Goal: Task Accomplishment & Management: Manage account settings

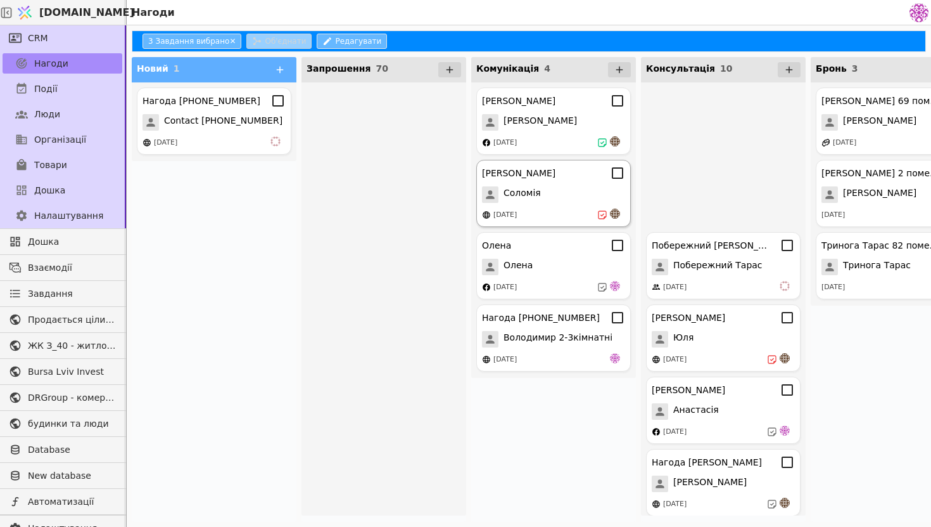
scroll to position [27, 0]
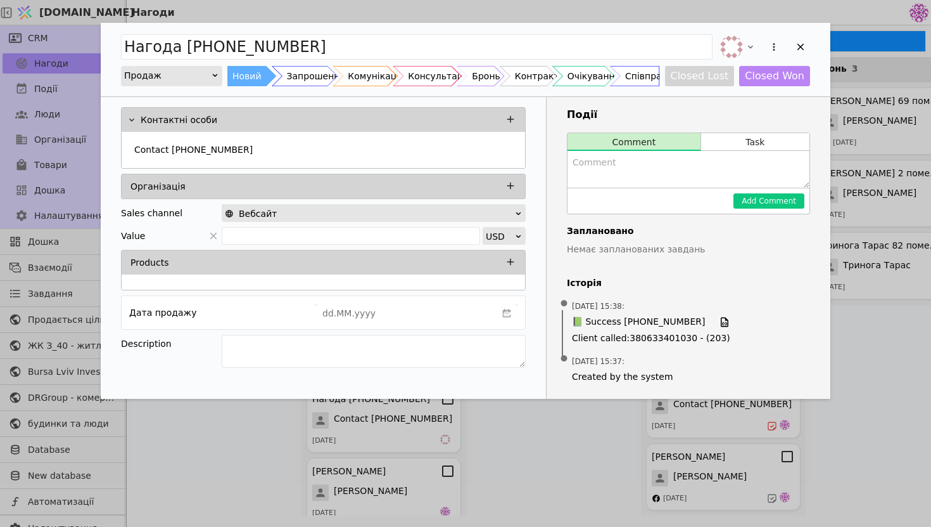
click at [689, 163] on textarea "Add Opportunity" at bounding box center [689, 169] width 242 height 37
type textarea "Планують завітати на офіс"
click at [770, 201] on button "Add Comment" at bounding box center [769, 200] width 71 height 15
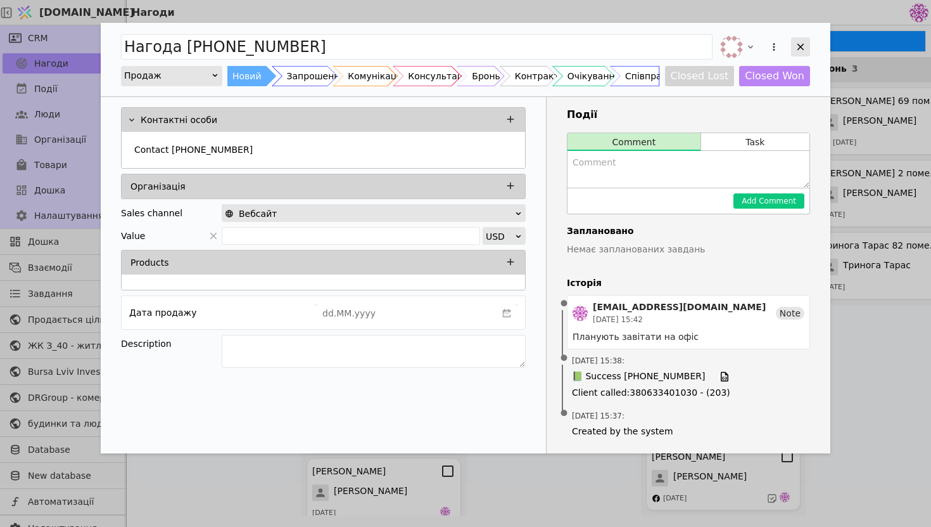
click at [800, 41] on icon "Add Opportunity" at bounding box center [800, 46] width 11 height 11
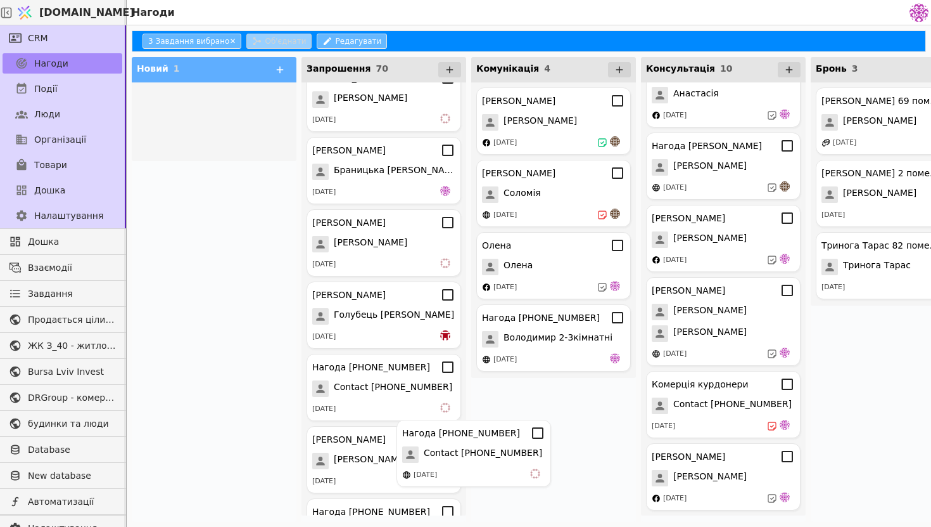
scroll to position [912, 0]
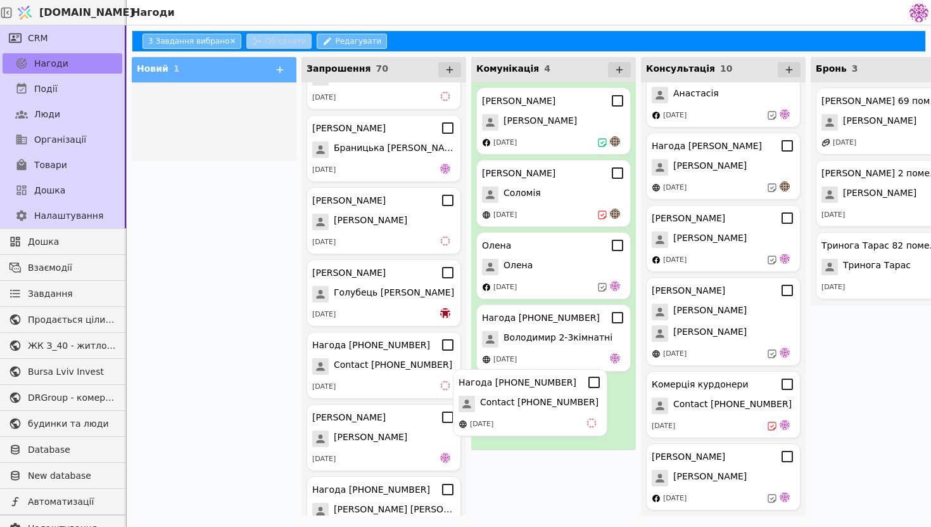
drag, startPoint x: 214, startPoint y: 122, endPoint x: 544, endPoint y: 406, distance: 435.9
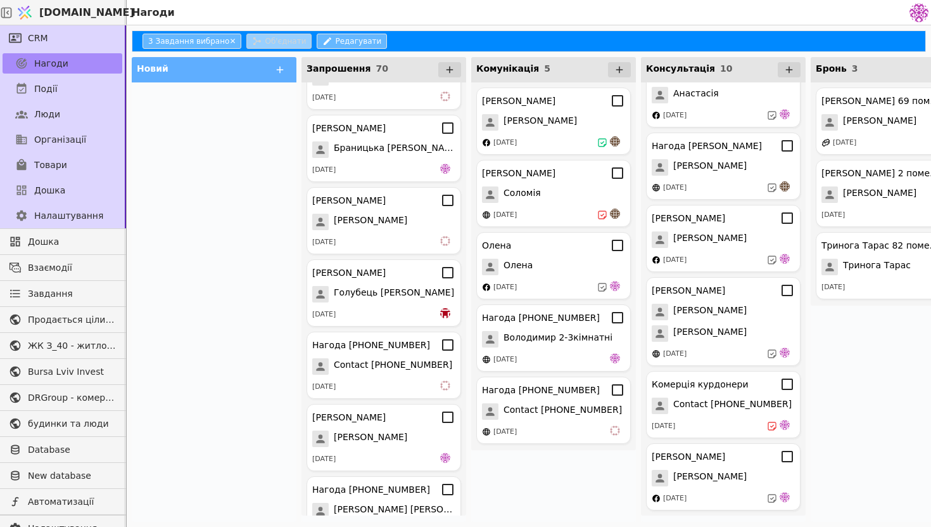
click at [544, 406] on span "Contact [PHONE_NUMBER]" at bounding box center [563, 411] width 118 height 16
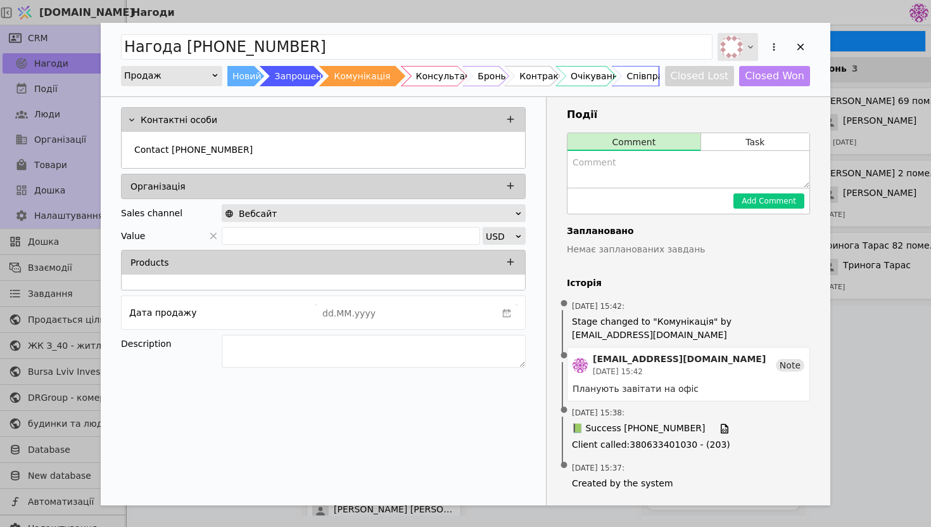
click at [748, 42] on icon "Add Opportunity" at bounding box center [751, 47] width 10 height 10
click at [806, 42] on icon "Add Opportunity" at bounding box center [800, 46] width 11 height 11
